Goal: Task Accomplishment & Management: Manage account settings

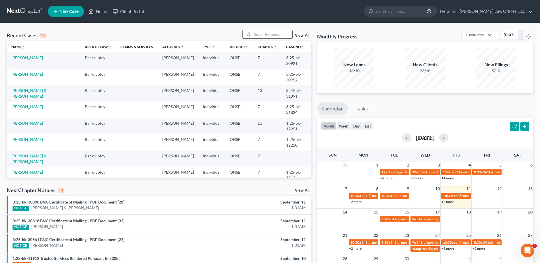
click at [282, 34] on input "search" at bounding box center [272, 34] width 40 height 8
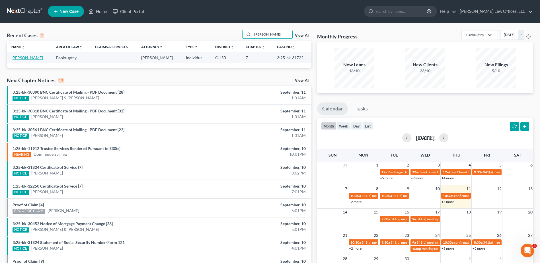
type input "[PERSON_NAME]"
click at [21, 59] on link "[PERSON_NAME]" at bounding box center [27, 57] width 32 height 5
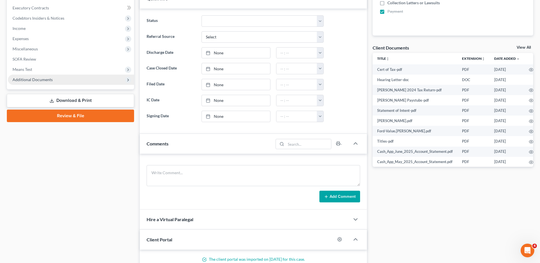
scroll to position [171, 0]
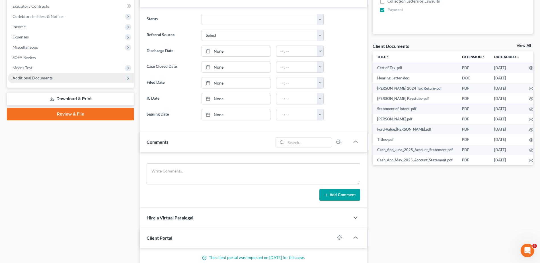
click at [37, 75] on span "Additional Documents" at bounding box center [71, 78] width 126 height 10
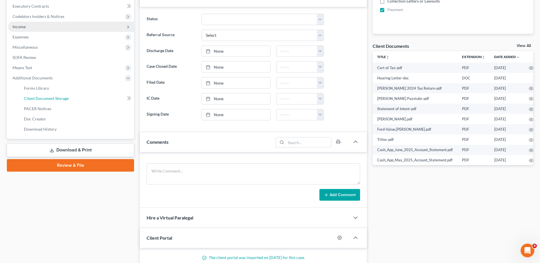
click at [40, 96] on span "Client Document Storage" at bounding box center [46, 98] width 45 height 5
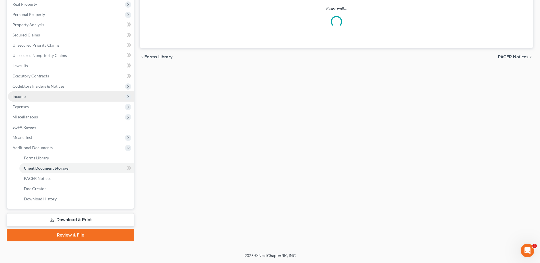
scroll to position [100, 0]
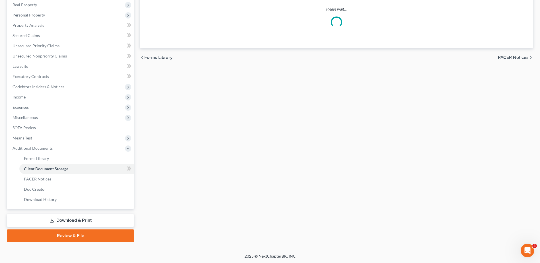
select select "7"
select select "52"
select select "37"
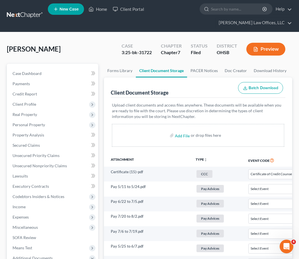
scroll to position [0, 0]
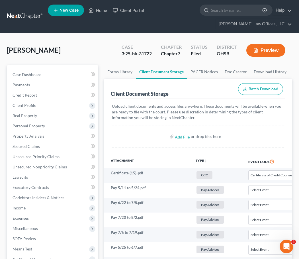
select select "7"
select select "52"
select select "37"
select select "7"
select select "52"
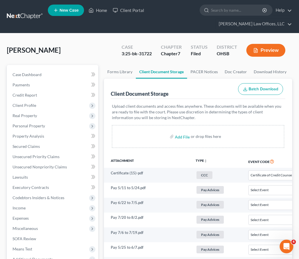
select select "37"
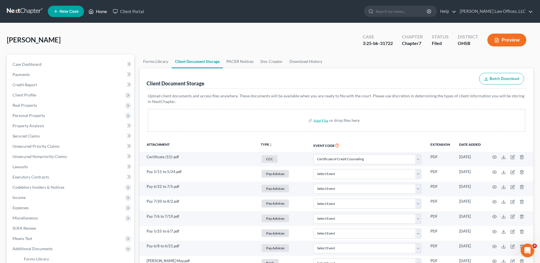
click at [99, 11] on link "Home" at bounding box center [98, 11] width 24 height 10
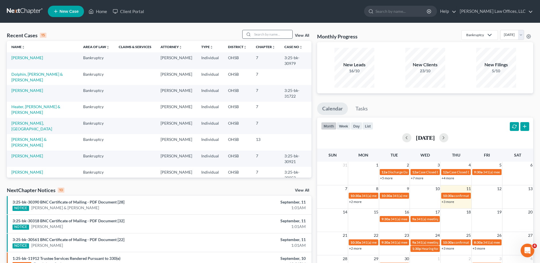
click at [265, 35] on input "search" at bounding box center [272, 34] width 40 height 8
type input "reddick"
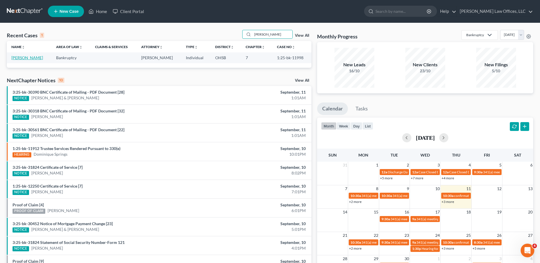
click at [31, 59] on link "Reddick, Carmen" at bounding box center [27, 57] width 32 height 5
select select "0"
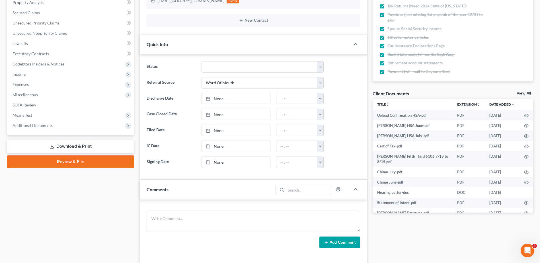
scroll to position [142, 0]
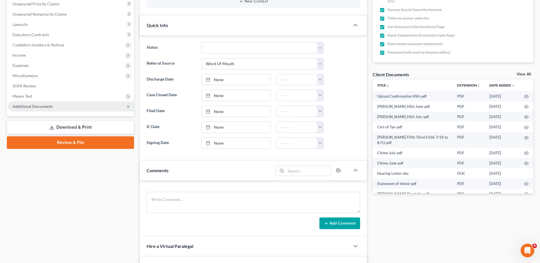
click at [42, 108] on span "Additional Documents" at bounding box center [33, 106] width 40 height 5
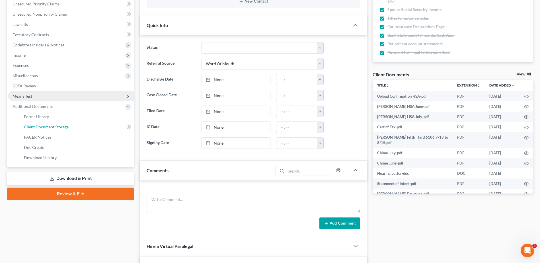
click at [41, 124] on span "Client Document Storage" at bounding box center [46, 126] width 45 height 5
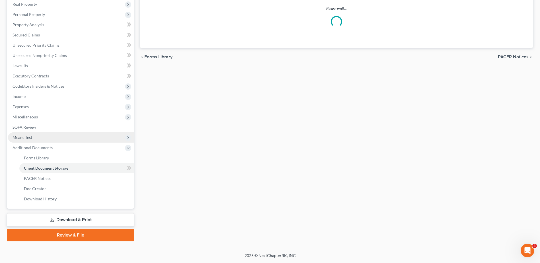
scroll to position [80, 0]
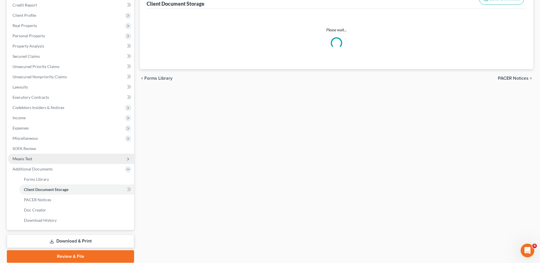
select select "7"
select select "37"
select select "52"
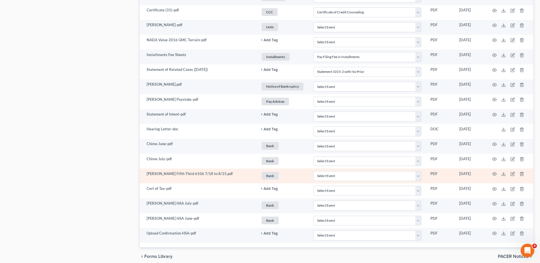
scroll to position [453, 0]
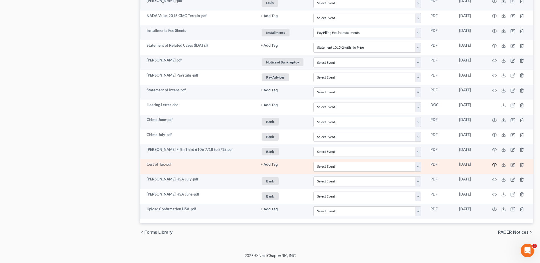
click at [494, 164] on circle "button" at bounding box center [494, 164] width 1 height 1
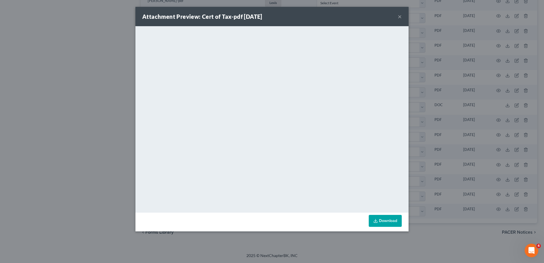
click at [400, 17] on button "×" at bounding box center [400, 16] width 4 height 7
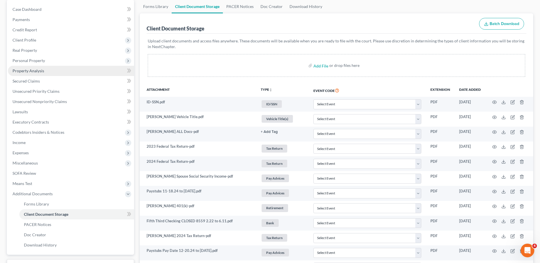
scroll to position [26, 0]
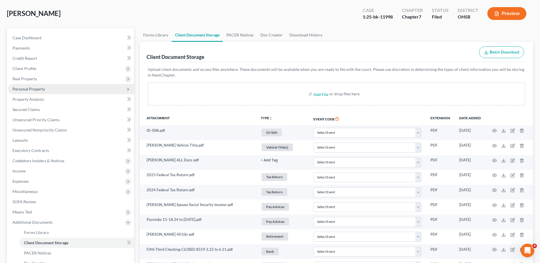
click at [36, 89] on span "Personal Property" at bounding box center [29, 89] width 32 height 5
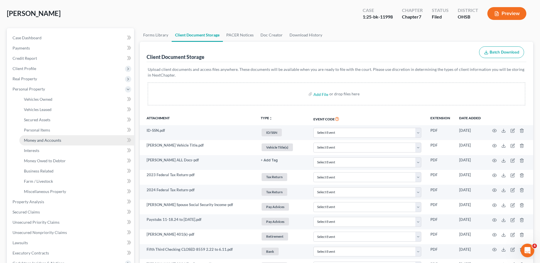
click at [43, 140] on span "Money and Accounts" at bounding box center [42, 140] width 37 height 5
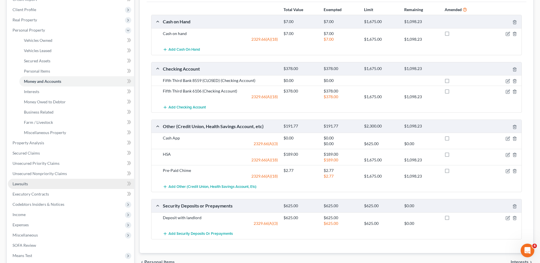
scroll to position [152, 0]
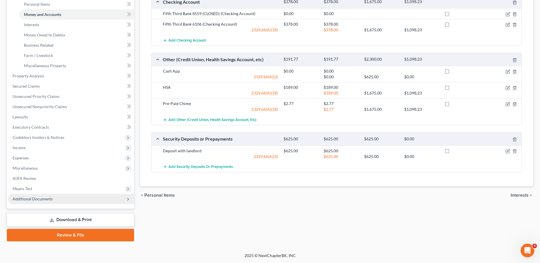
click at [50, 197] on span "Additional Documents" at bounding box center [33, 198] width 40 height 5
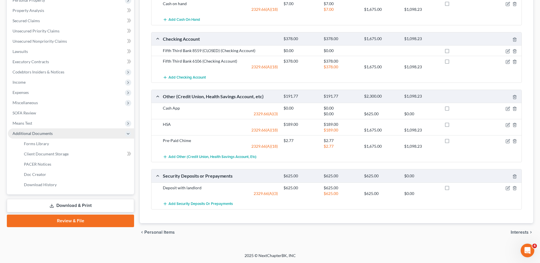
scroll to position [115, 0]
click at [67, 154] on span "Client Document Storage" at bounding box center [46, 153] width 45 height 5
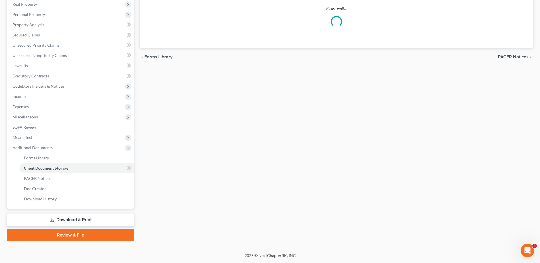
scroll to position [80, 0]
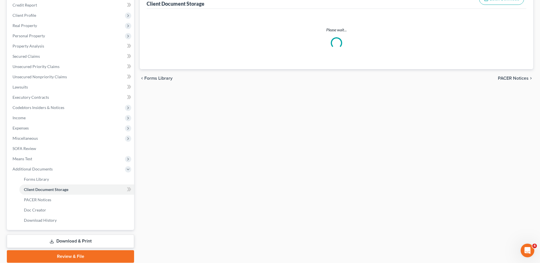
select select "7"
select select "37"
select select "52"
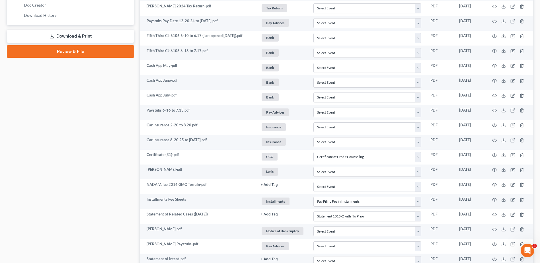
scroll to position [453, 0]
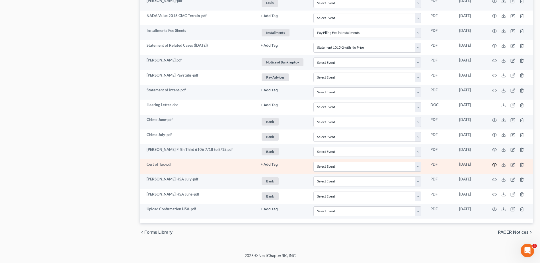
click at [493, 164] on icon "button" at bounding box center [494, 165] width 5 height 5
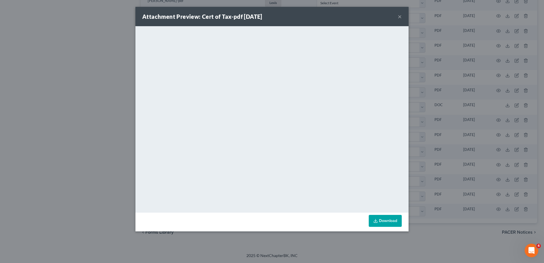
click at [399, 18] on button "×" at bounding box center [400, 16] width 4 height 7
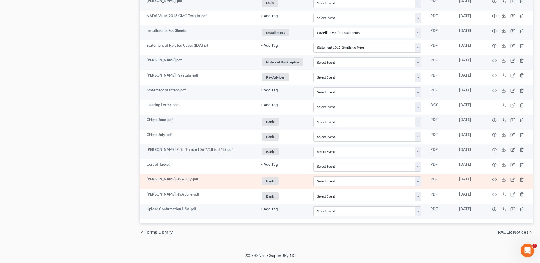
click at [494, 179] on icon "button" at bounding box center [494, 179] width 5 height 5
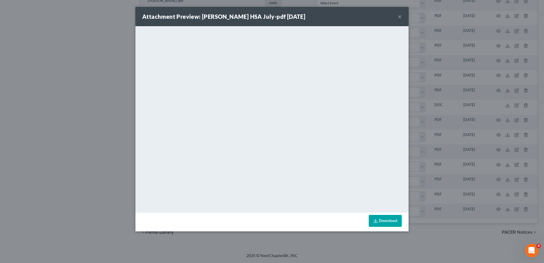
click at [398, 17] on button "×" at bounding box center [400, 16] width 4 height 7
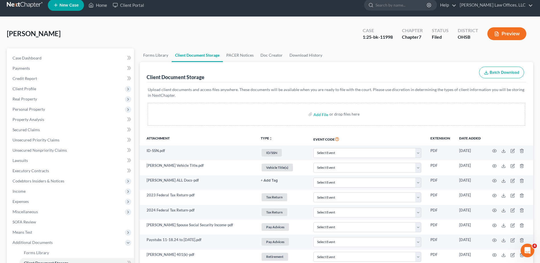
scroll to position [0, 0]
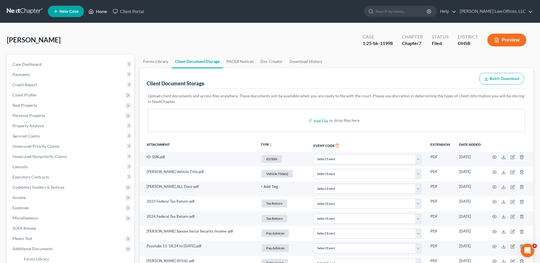
click at [103, 13] on link "Home" at bounding box center [98, 11] width 24 height 10
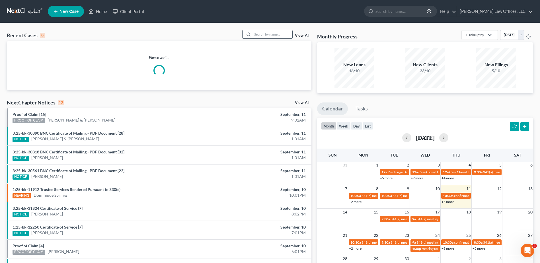
click at [260, 33] on input "search" at bounding box center [272, 34] width 40 height 8
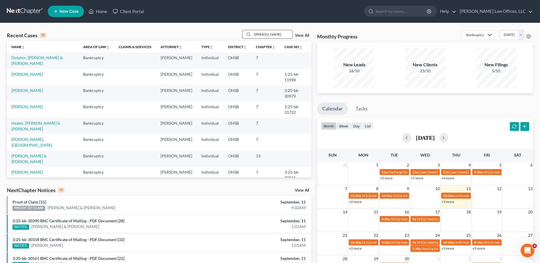
type input "gloria"
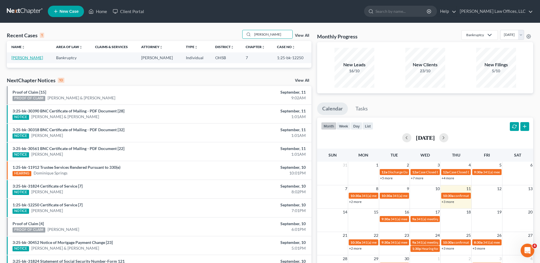
click at [21, 59] on link "Dennis, Gloria" at bounding box center [27, 57] width 32 height 5
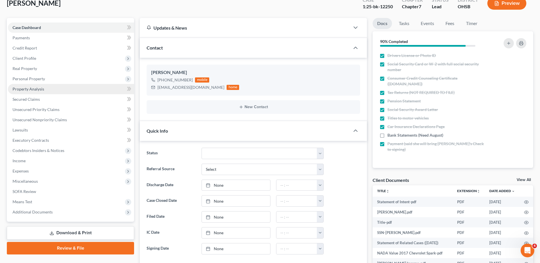
scroll to position [57, 0]
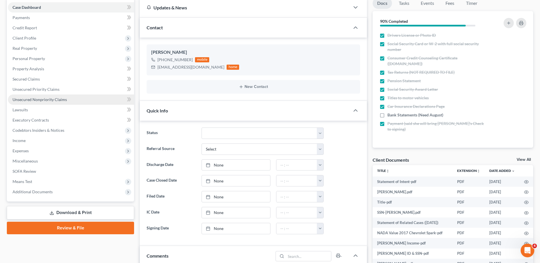
click at [40, 100] on span "Unsecured Nonpriority Claims" at bounding box center [40, 99] width 54 height 5
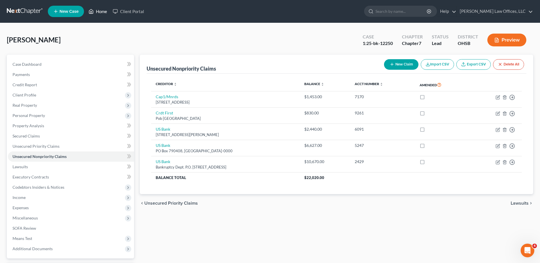
click at [102, 13] on link "Home" at bounding box center [98, 11] width 24 height 10
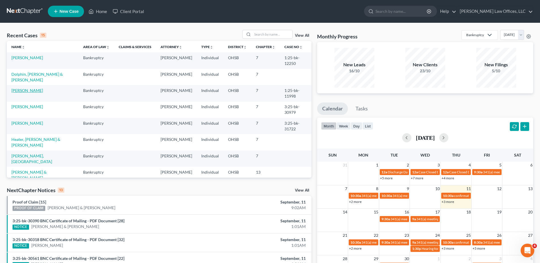
click at [28, 92] on link "Reddick, Carmen" at bounding box center [27, 90] width 32 height 5
select select "0"
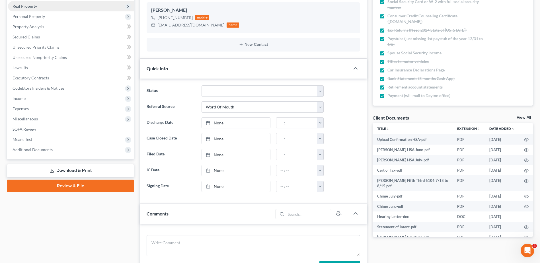
scroll to position [114, 0]
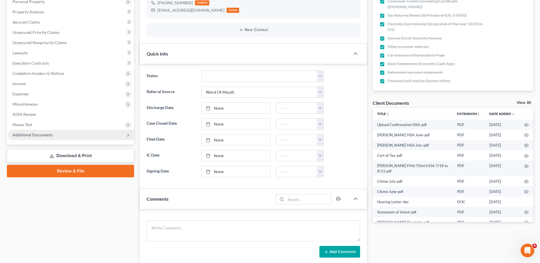
click at [35, 136] on span "Additional Documents" at bounding box center [33, 134] width 40 height 5
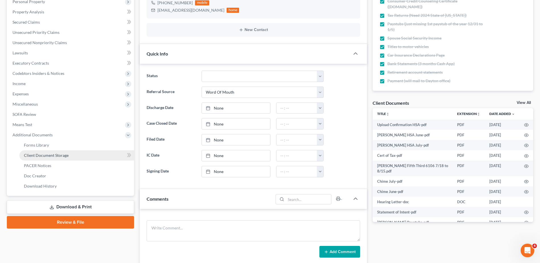
click at [39, 155] on span "Client Document Storage" at bounding box center [46, 155] width 45 height 5
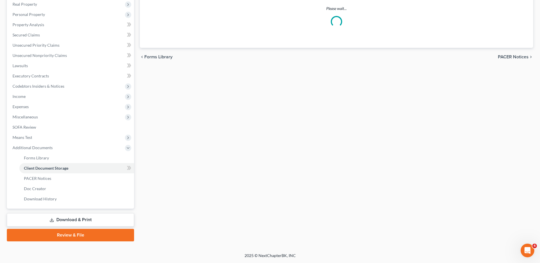
scroll to position [80, 0]
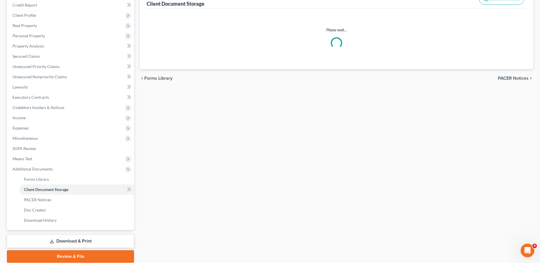
select select "7"
select select "37"
select select "52"
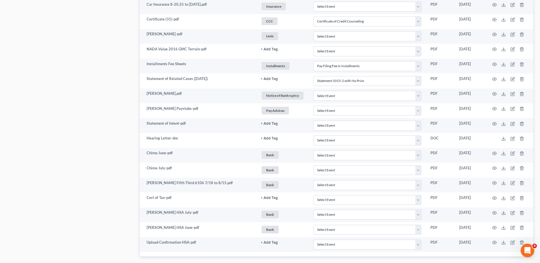
scroll to position [453, 0]
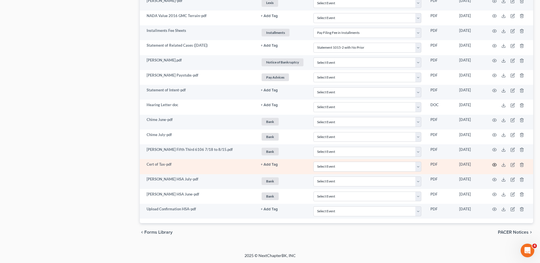
click at [495, 164] on icon "button" at bounding box center [494, 165] width 5 height 5
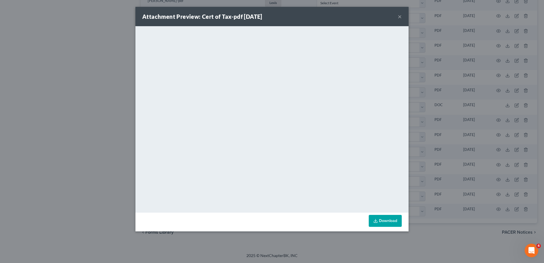
click at [401, 18] on button "×" at bounding box center [400, 16] width 4 height 7
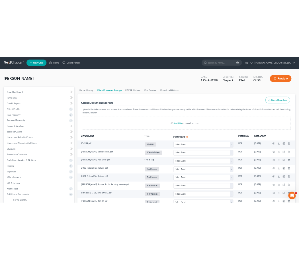
scroll to position [0, 0]
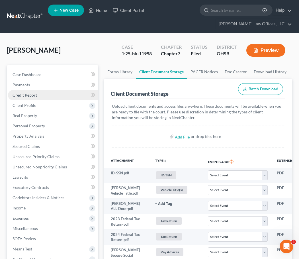
select select "7"
select select "37"
select select "52"
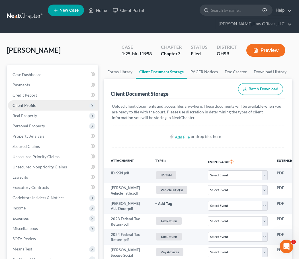
select select "7"
select select "37"
select select "52"
select select "7"
select select "37"
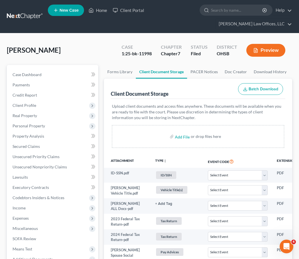
select select "52"
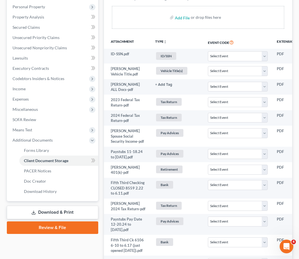
select select "7"
select select "37"
select select "52"
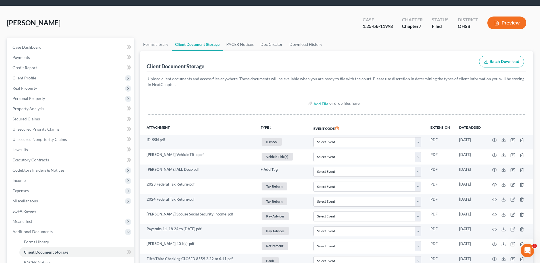
scroll to position [0, 0]
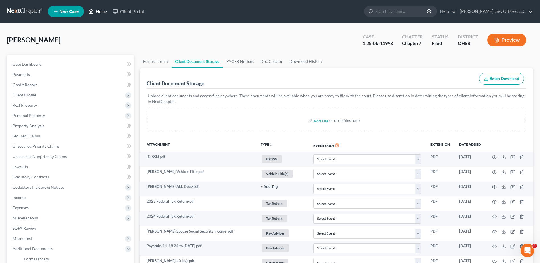
click at [101, 12] on link "Home" at bounding box center [98, 11] width 24 height 10
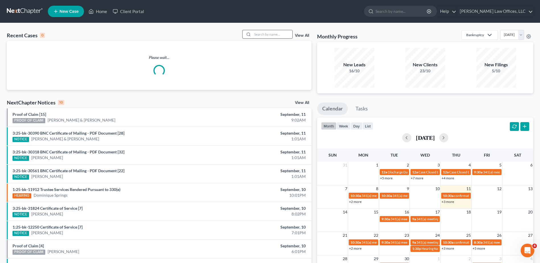
click at [274, 35] on input "search" at bounding box center [272, 34] width 40 height 8
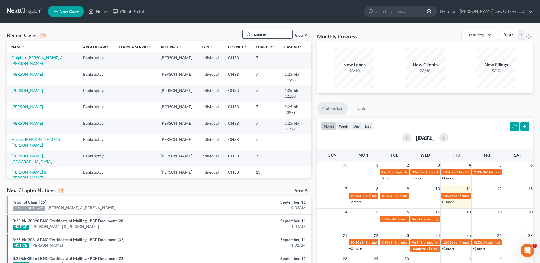
type input "jasmine"
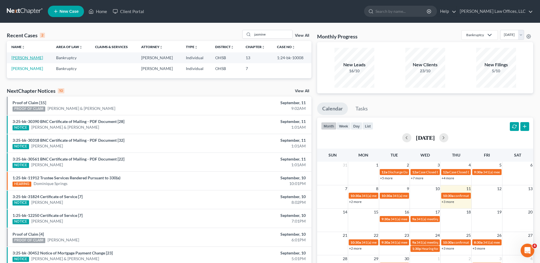
click at [25, 59] on link "[PERSON_NAME]" at bounding box center [27, 57] width 32 height 5
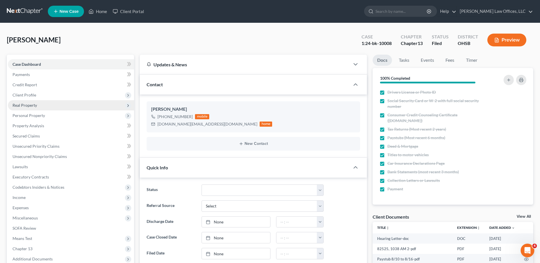
click at [26, 105] on span "Real Property" at bounding box center [25, 105] width 24 height 5
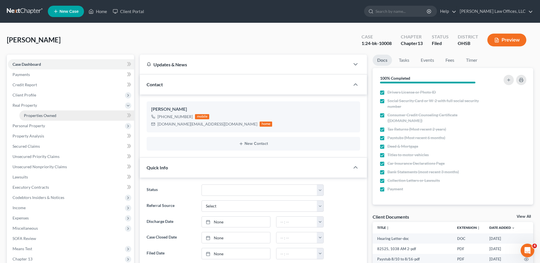
click at [27, 114] on span "Properties Owned" at bounding box center [40, 115] width 32 height 5
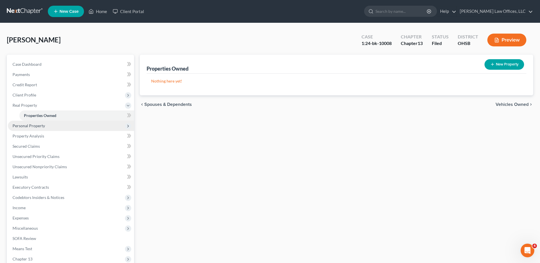
click at [27, 123] on span "Personal Property" at bounding box center [29, 125] width 32 height 5
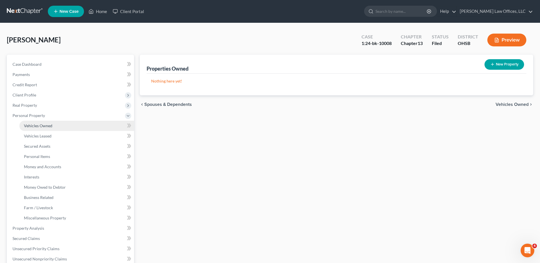
click at [28, 127] on span "Vehicles Owned" at bounding box center [38, 125] width 28 height 5
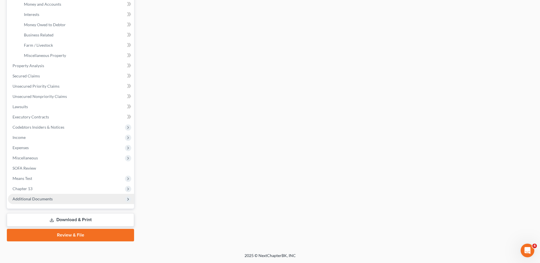
click at [29, 198] on span "Additional Documents" at bounding box center [33, 198] width 40 height 5
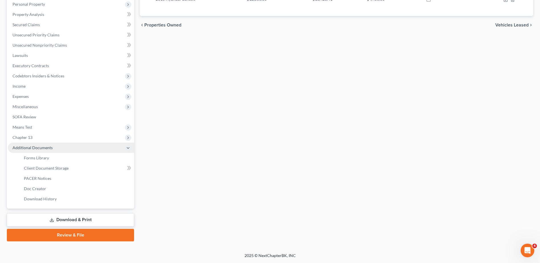
scroll to position [111, 0]
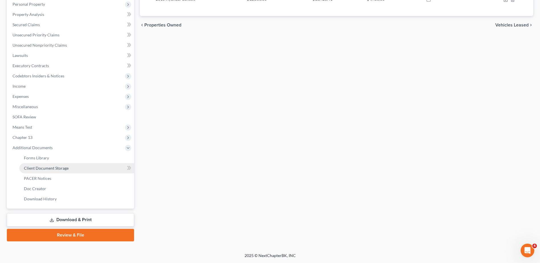
click at [36, 168] on span "Client Document Storage" at bounding box center [46, 168] width 45 height 5
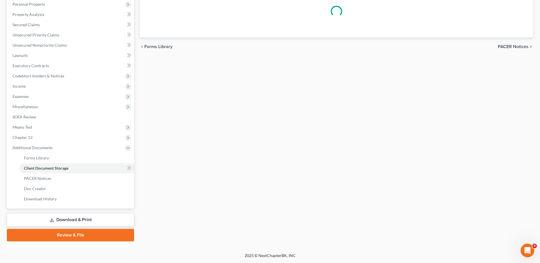
select select "7"
select select "52"
select select "37"
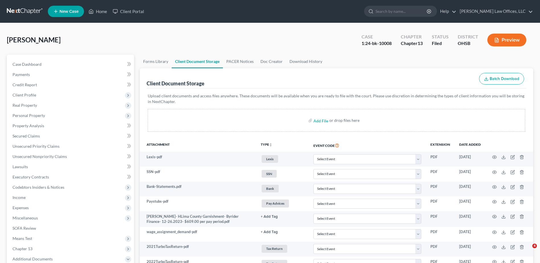
select select "7"
select select "52"
select select "37"
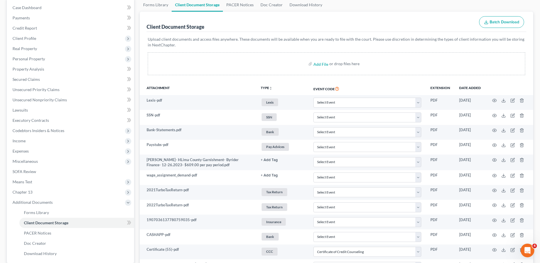
scroll to position [57, 0]
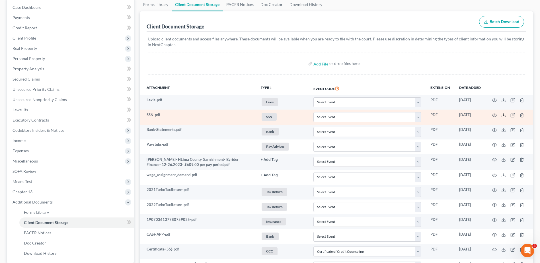
click at [503, 115] on polyline at bounding box center [504, 115] width 2 height 1
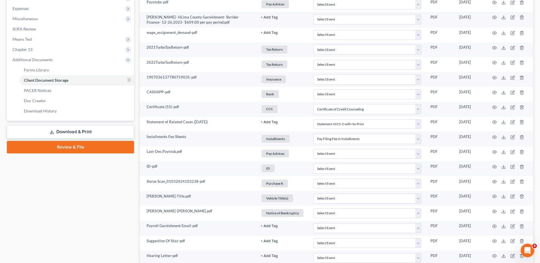
scroll to position [228, 0]
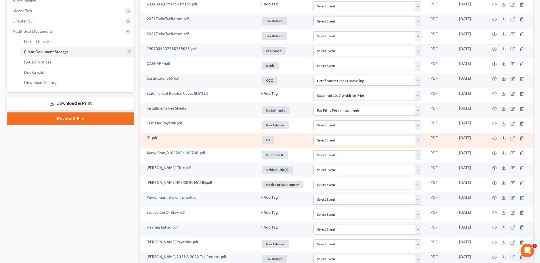
click at [503, 139] on icon at bounding box center [503, 138] width 5 height 5
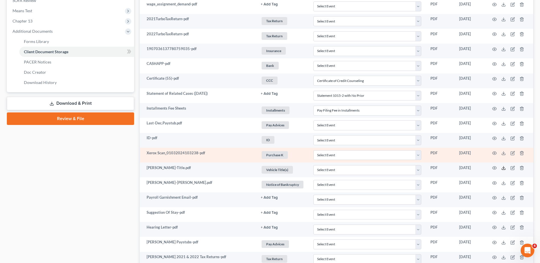
drag, startPoint x: 503, startPoint y: 167, endPoint x: 489, endPoint y: 157, distance: 16.7
click at [503, 167] on icon at bounding box center [503, 168] width 5 height 5
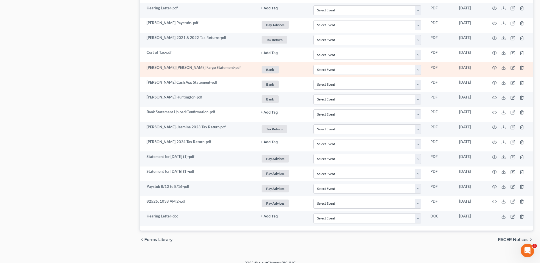
scroll to position [454, 0]
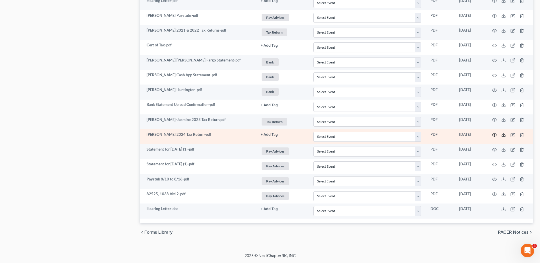
drag, startPoint x: 503, startPoint y: 135, endPoint x: 494, endPoint y: 135, distance: 9.1
click at [503, 135] on icon at bounding box center [503, 135] width 5 height 5
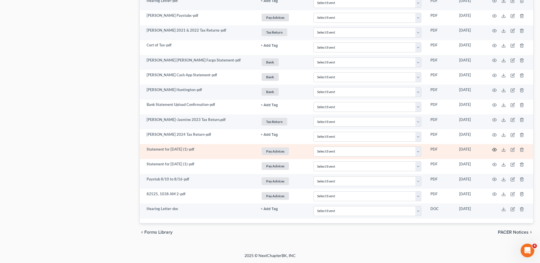
click at [494, 149] on icon "button" at bounding box center [494, 149] width 5 height 5
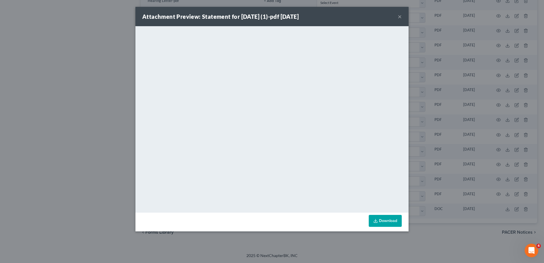
click at [401, 17] on button "×" at bounding box center [400, 16] width 4 height 7
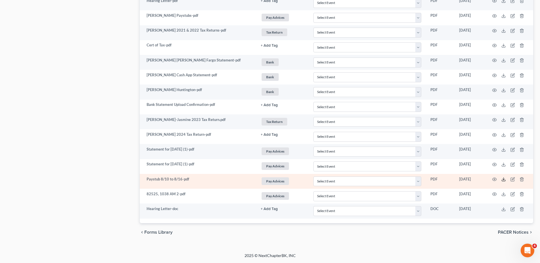
click at [504, 179] on icon at bounding box center [503, 179] width 5 height 5
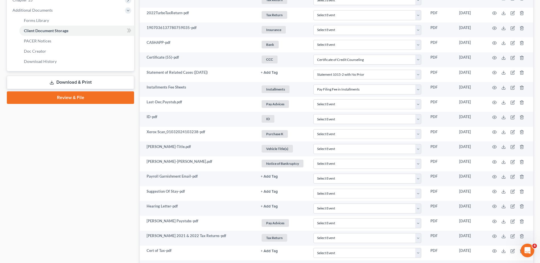
scroll to position [0, 0]
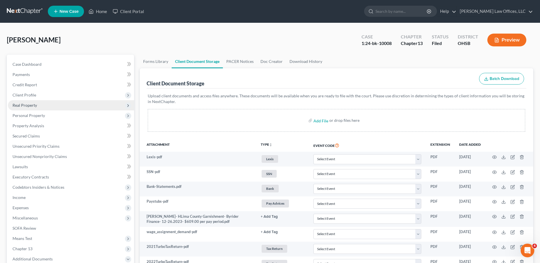
click at [28, 101] on span "Real Property" at bounding box center [71, 105] width 126 height 10
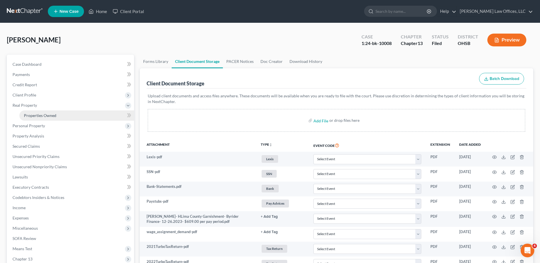
click at [30, 114] on span "Properties Owned" at bounding box center [40, 115] width 32 height 5
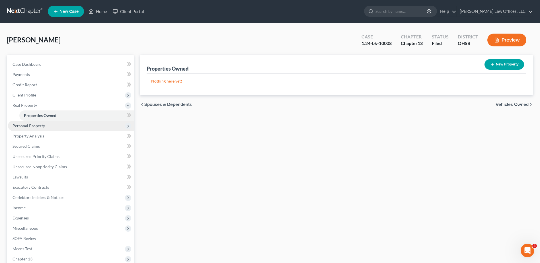
click at [37, 127] on span "Personal Property" at bounding box center [29, 125] width 32 height 5
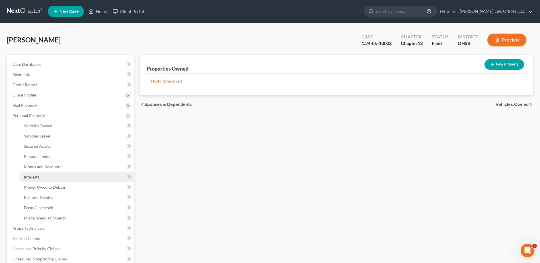
click at [33, 177] on span "Interests" at bounding box center [31, 176] width 15 height 5
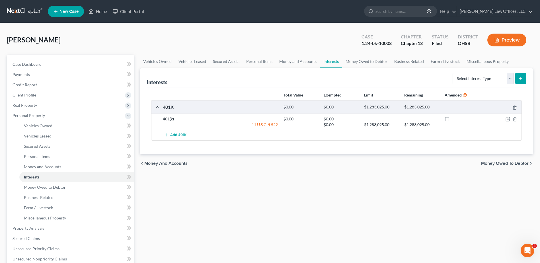
scroll to position [163, 0]
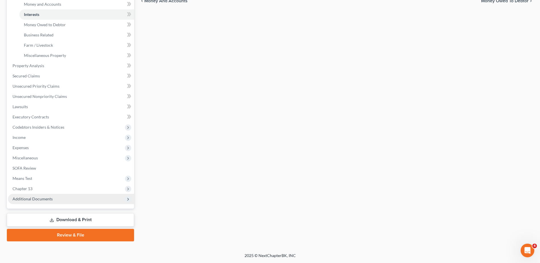
click at [42, 200] on span "Additional Documents" at bounding box center [33, 198] width 40 height 5
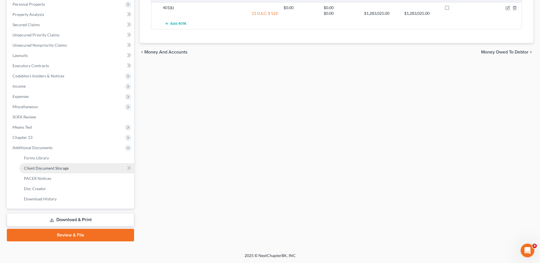
click at [49, 169] on span "Client Document Storage" at bounding box center [46, 168] width 45 height 5
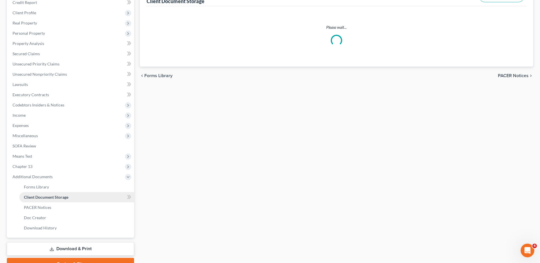
scroll to position [27, 0]
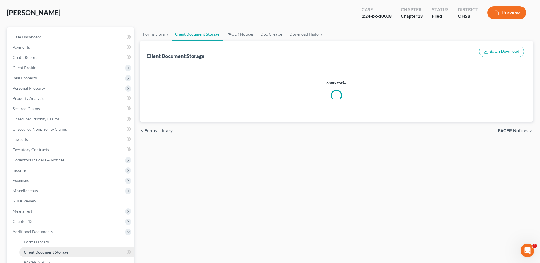
select select "7"
select select "52"
select select "37"
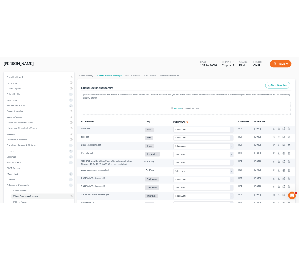
scroll to position [0, 0]
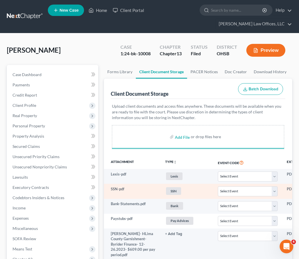
select select "7"
select select "52"
select select "37"
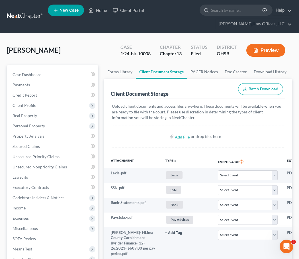
select select "7"
select select "52"
select select "37"
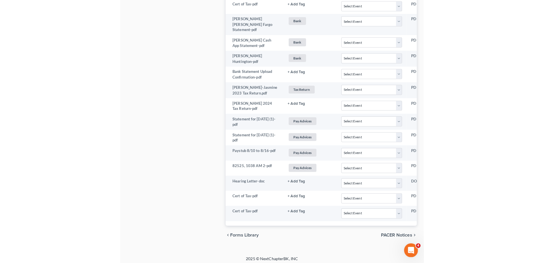
scroll to position [484, 0]
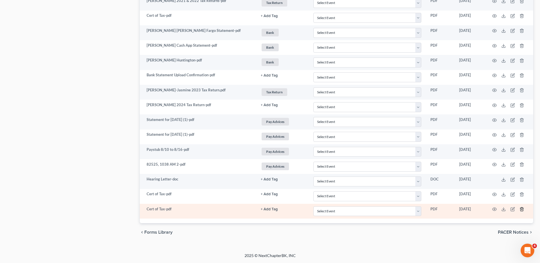
click at [522, 208] on icon "button" at bounding box center [521, 209] width 5 height 5
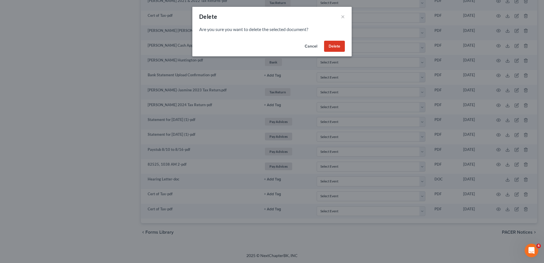
click at [336, 44] on button "Delete" at bounding box center [334, 46] width 21 height 11
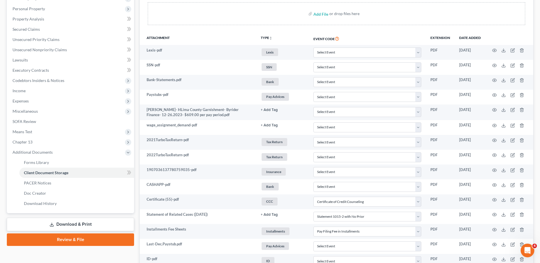
scroll to position [14, 0]
